Goal: Transaction & Acquisition: Obtain resource

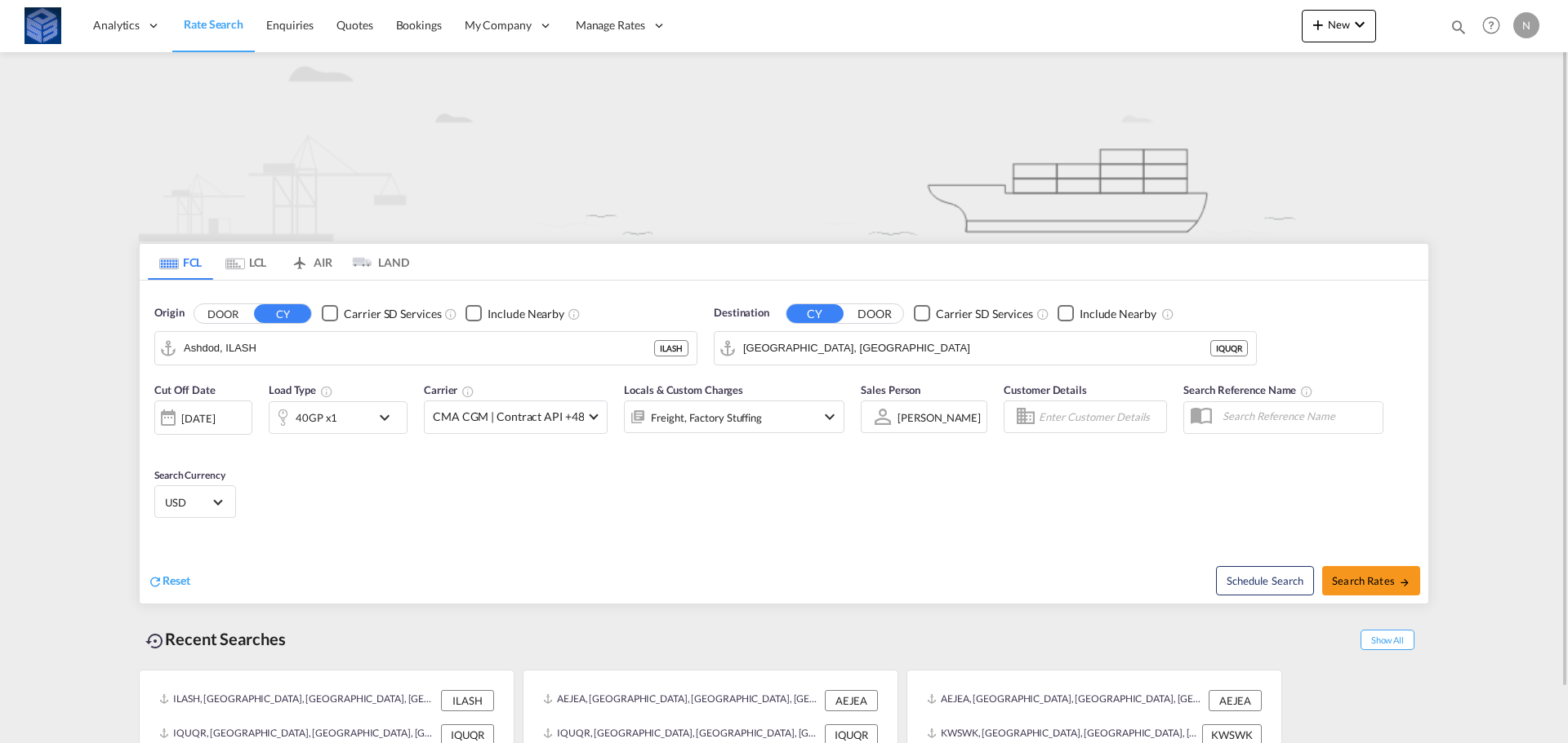
scroll to position [60, 0]
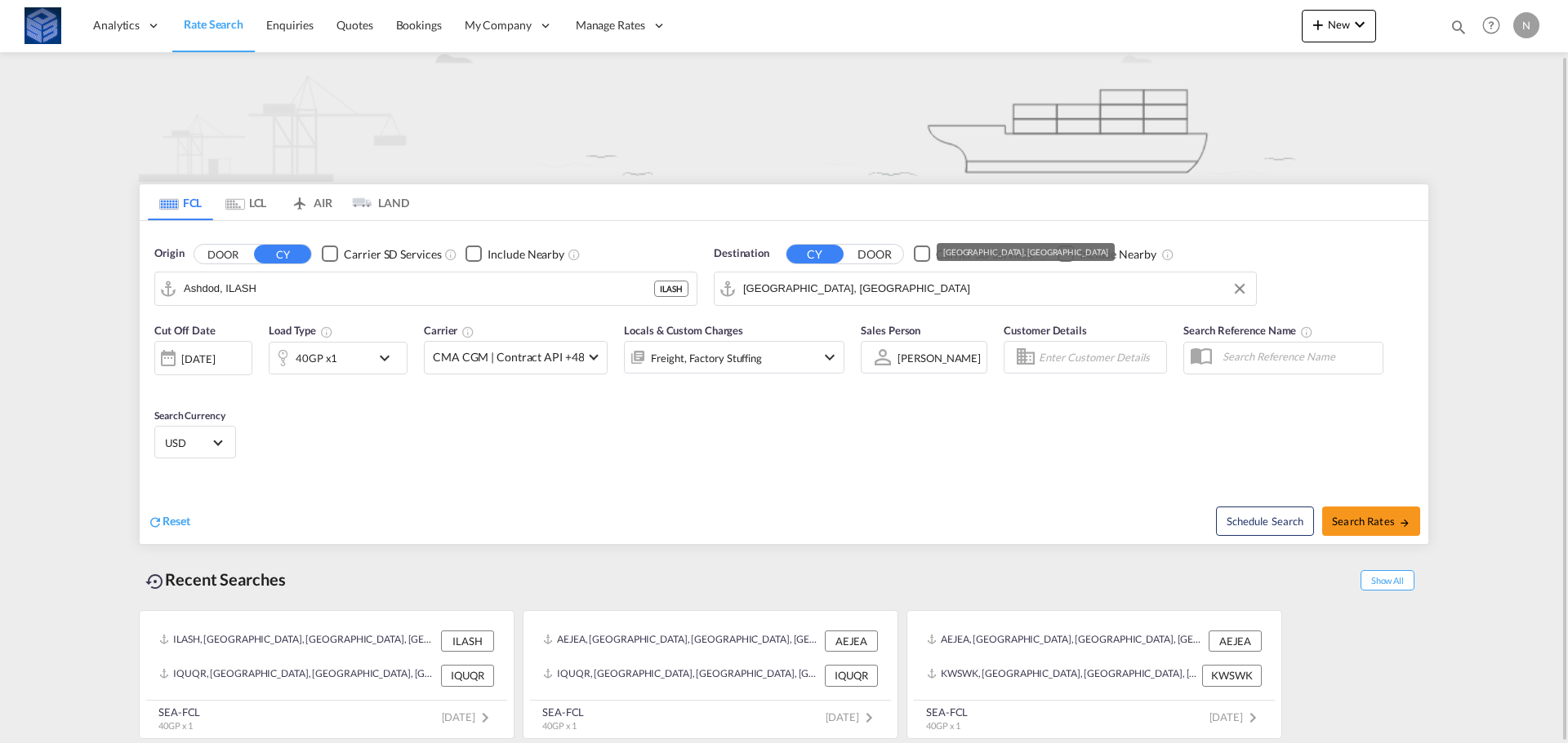
click at [885, 299] on input "[GEOGRAPHIC_DATA], [GEOGRAPHIC_DATA]" at bounding box center [996, 289] width 505 height 24
click at [358, 285] on input "Ashdod, ILASH" at bounding box center [436, 289] width 505 height 24
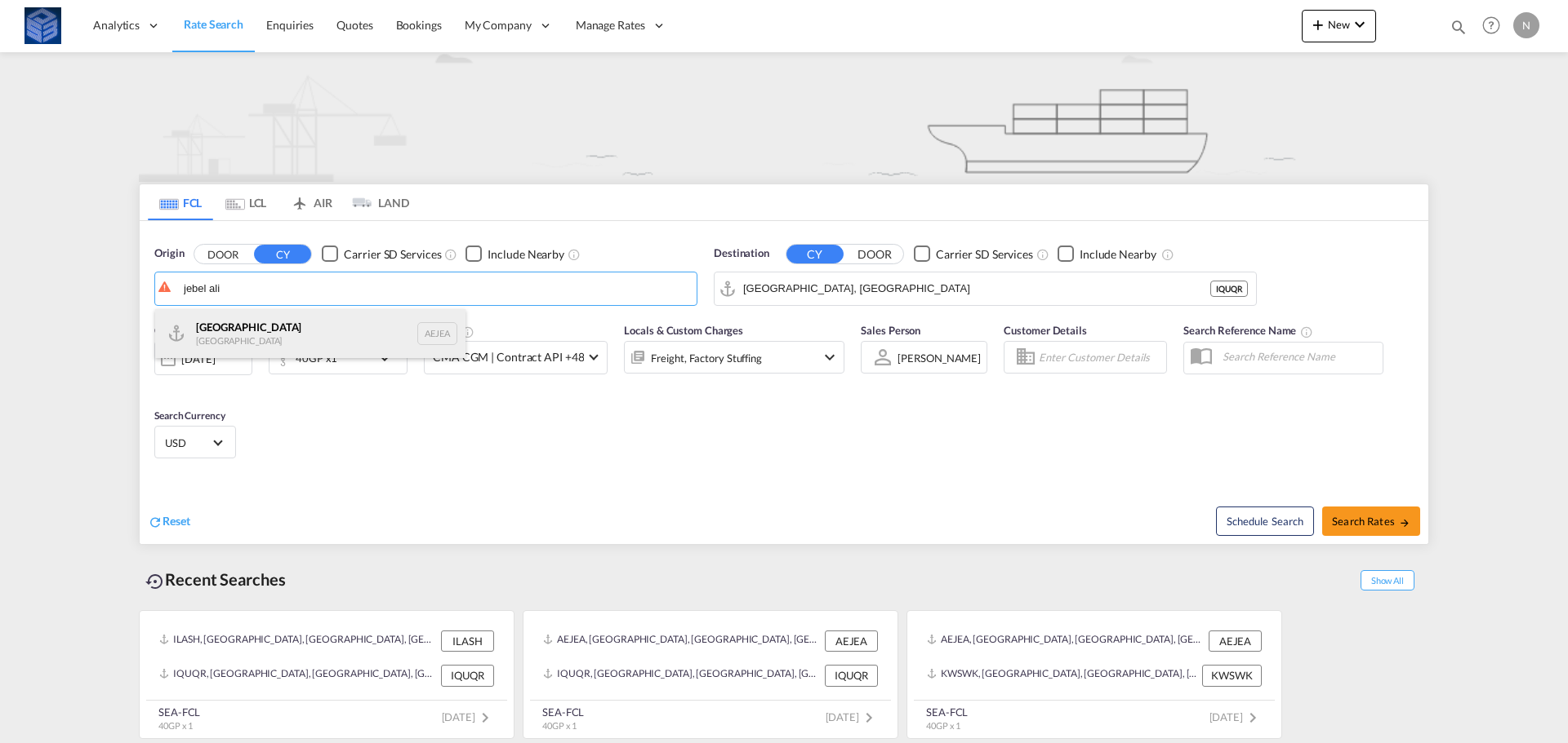
click at [267, 326] on div "[GEOGRAPHIC_DATA] AEJEA" at bounding box center [310, 333] width 310 height 49
type input "[GEOGRAPHIC_DATA], [GEOGRAPHIC_DATA]"
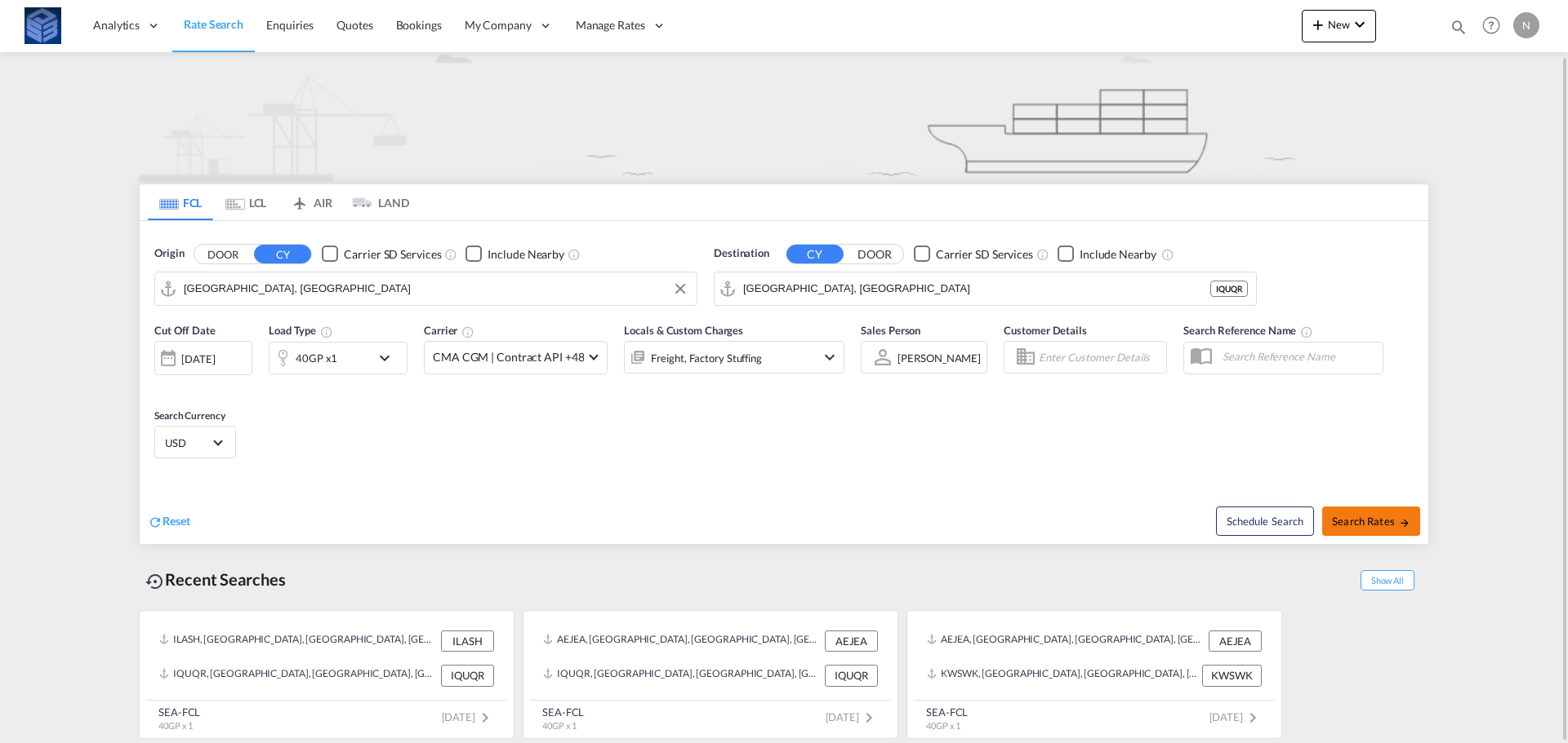
click at [1371, 525] on span "Search Rates" at bounding box center [1371, 521] width 78 height 13
type input "AEJEA to IQUQR / [DATE]"
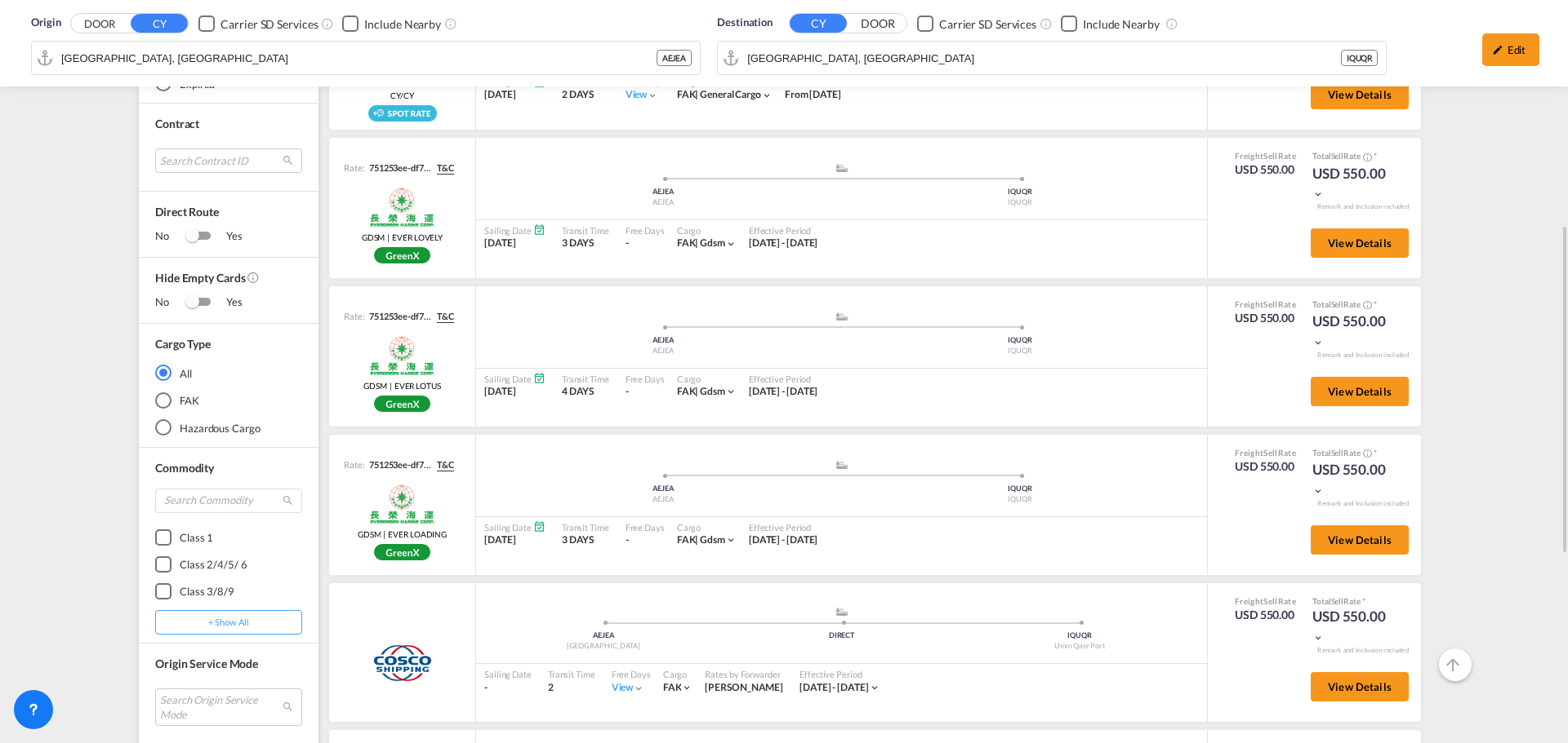
scroll to position [518, 0]
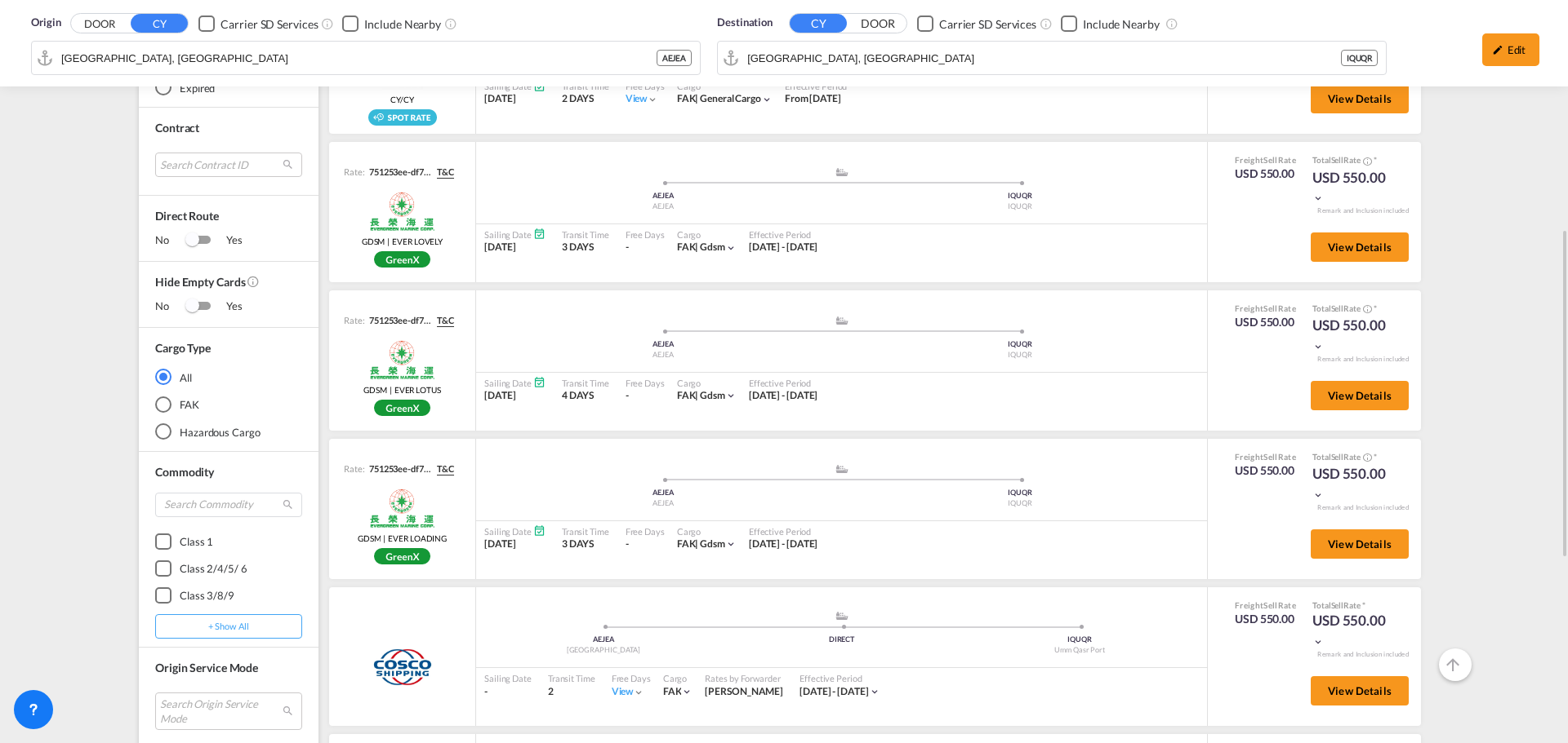
click at [1531, 227] on div "Origin DOOR CY Carrier SD Services Include Nearby [GEOGRAPHIC_DATA], AEJEA AEJE…" at bounding box center [784, 347] width 1568 height 1627
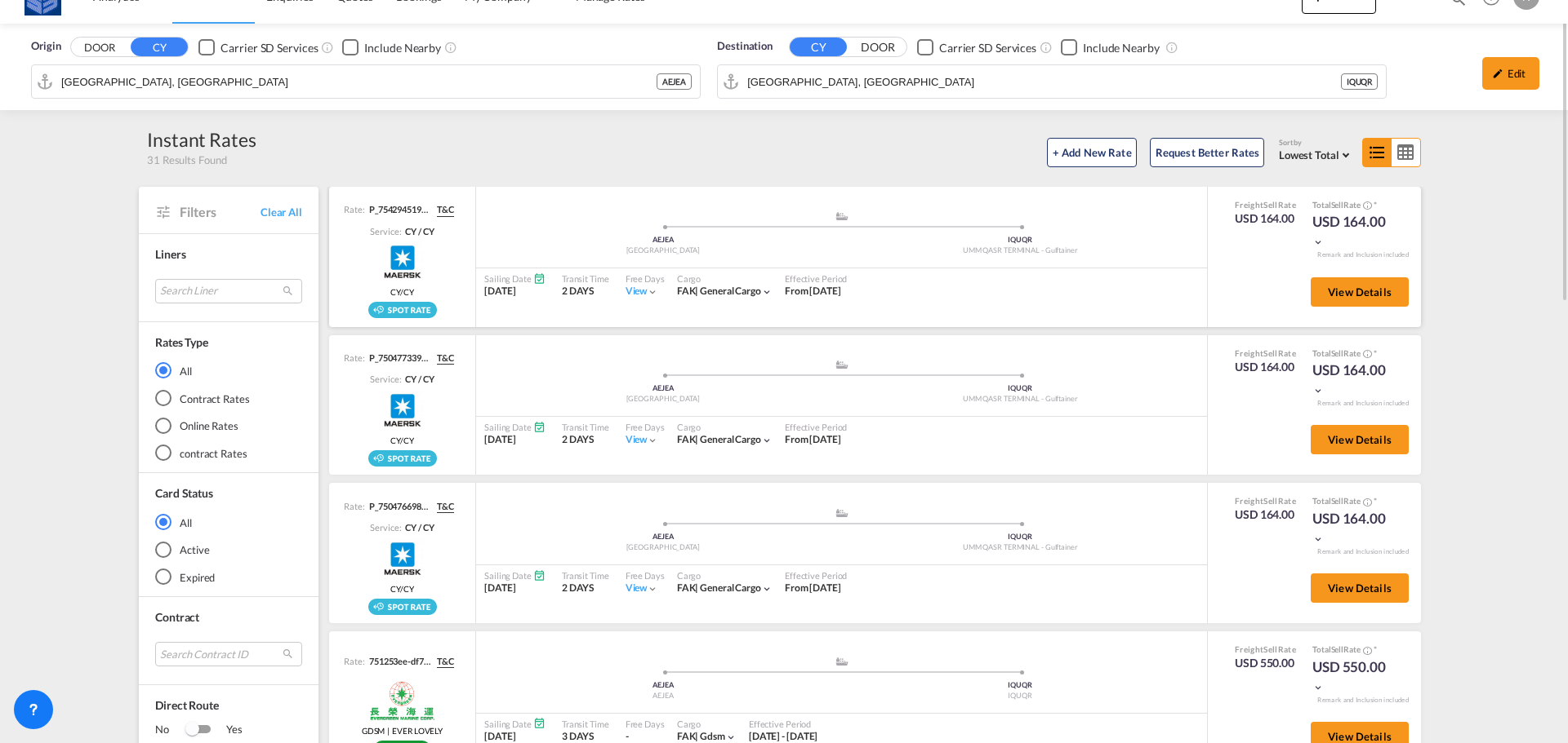
scroll to position [0, 0]
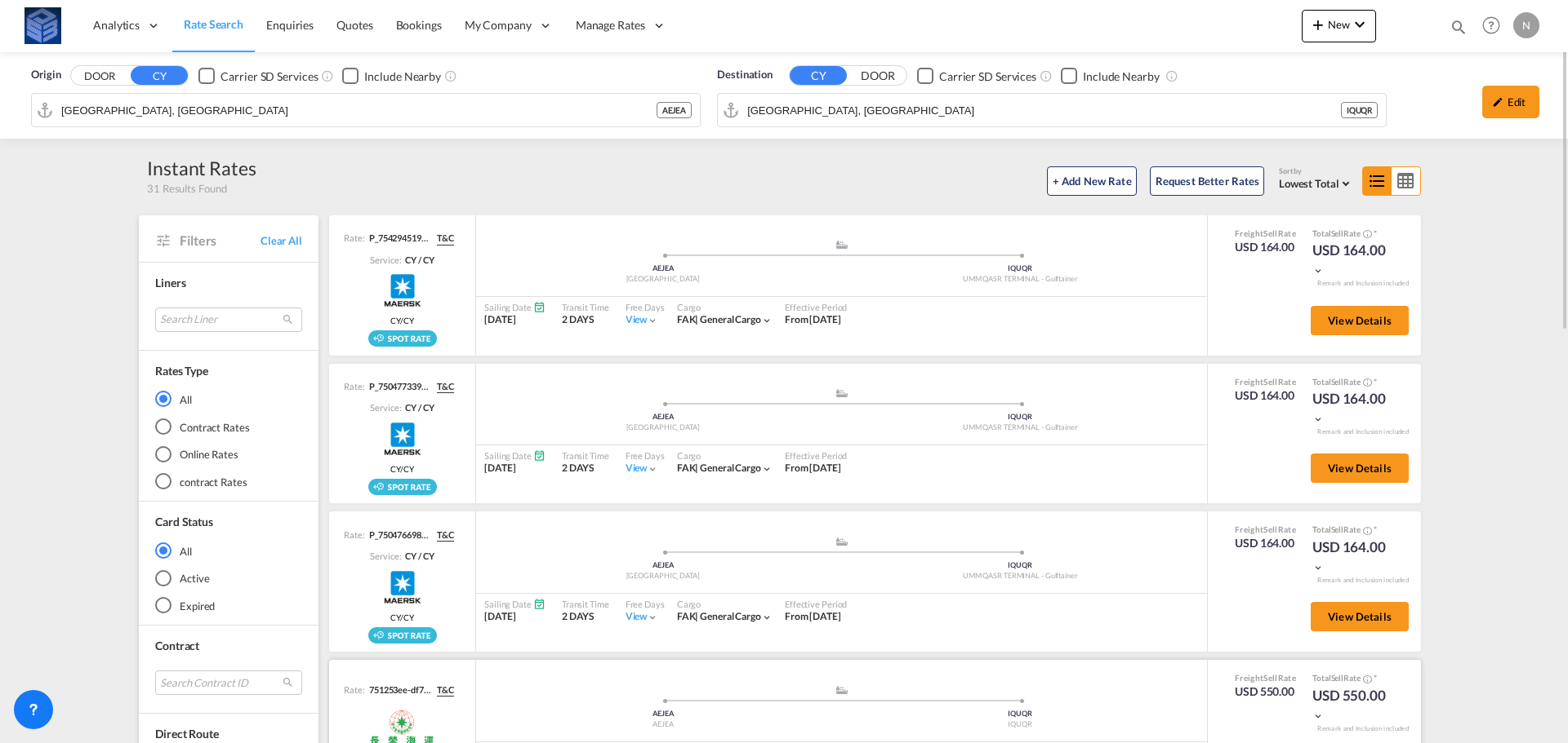
drag, startPoint x: 729, startPoint y: 679, endPoint x: 735, endPoint y: 691, distance: 13.4
click at [734, 684] on div ".a{fill:#aaa8ad;} .a{fill:#aaa8ad;} AEJEA AEJEA IQUQR IQUQR Sailing Date [DATE]…" at bounding box center [841, 731] width 731 height 141
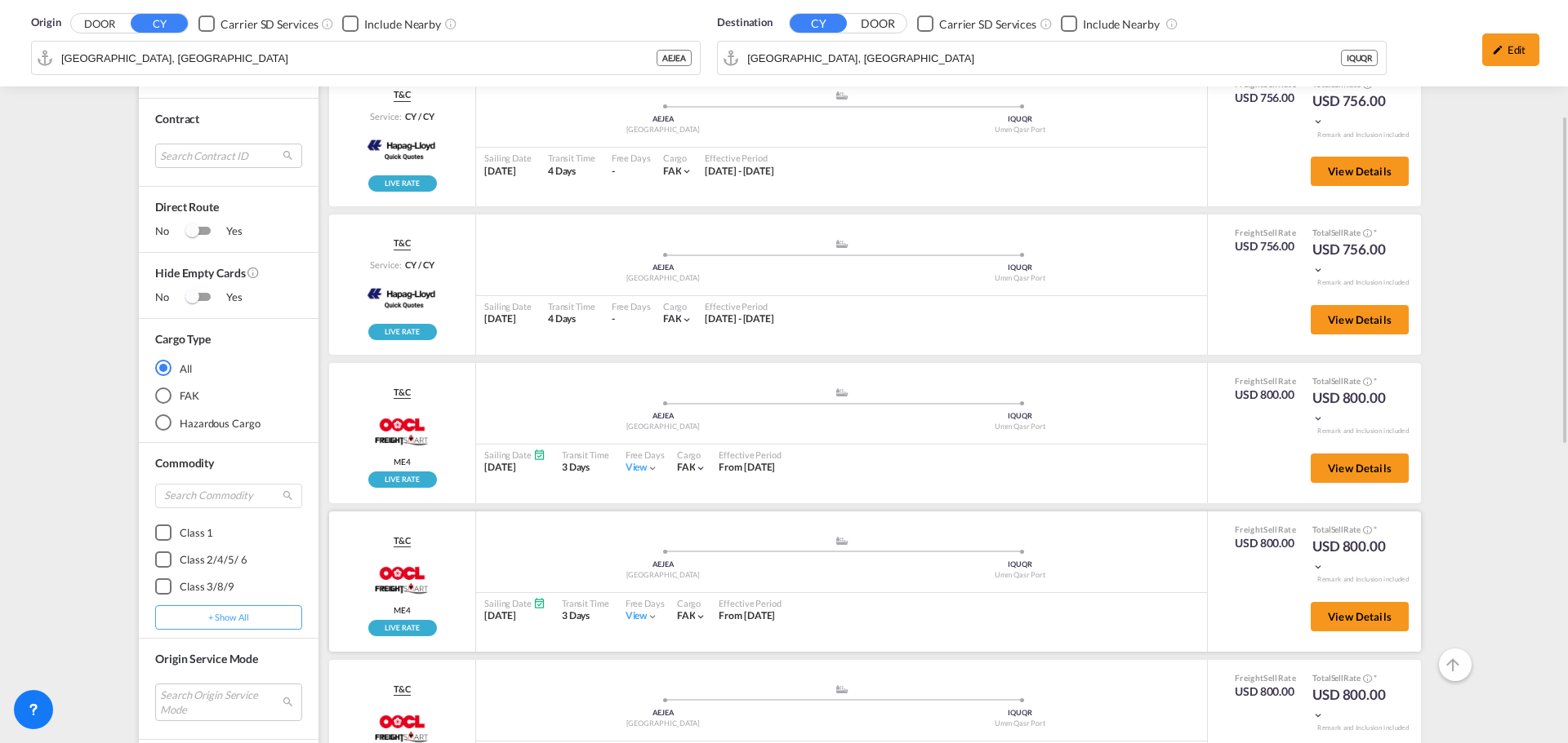
scroll to position [445, 0]
